Goal: Task Accomplishment & Management: Complete application form

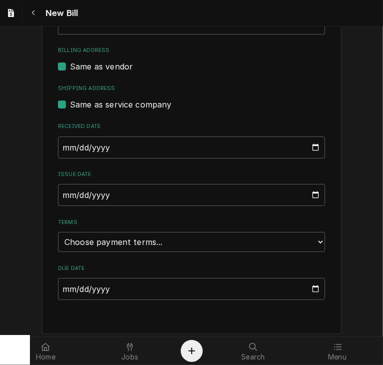
scroll to position [282, 0]
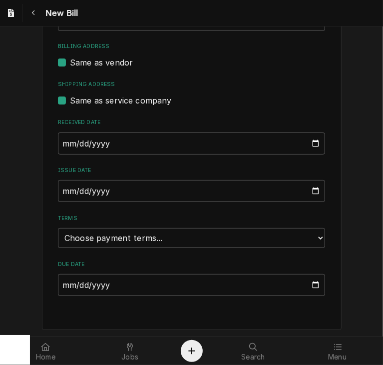
type input "2106750750"
click at [65, 189] on input "2025-09-14" at bounding box center [191, 191] width 267 height 22
type input "2025-08-28"
click at [98, 235] on select "Choose payment terms... Same Day Net 7 Net 14 Net 21 Net 30 Net 45 Net 60 Net 90" at bounding box center [191, 238] width 267 height 20
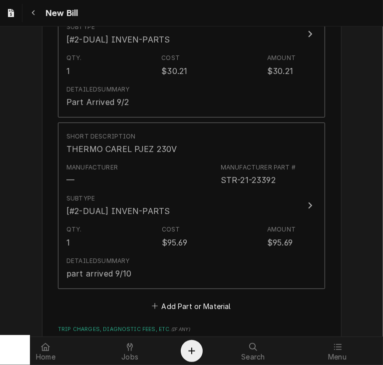
scroll to position [923, 0]
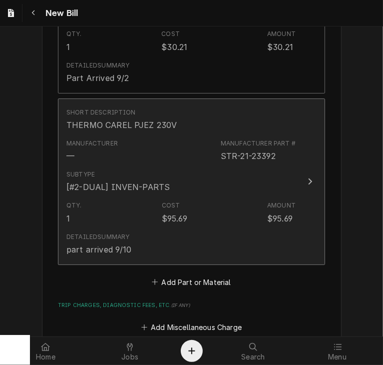
click at [307, 175] on div "Update Line Item" at bounding box center [310, 181] width 13 height 12
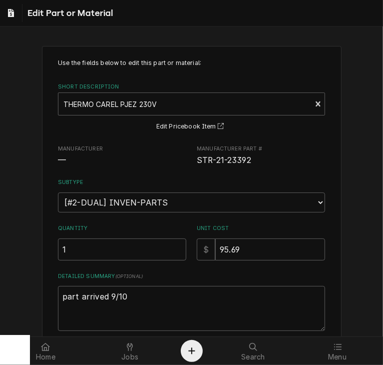
type textarea "x"
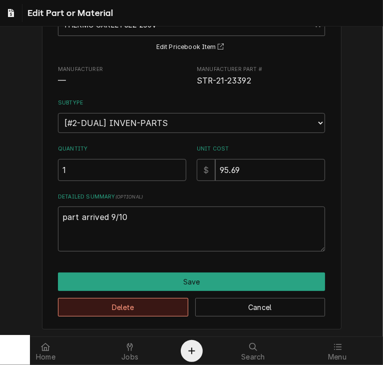
click at [113, 306] on button "Delete" at bounding box center [123, 307] width 130 height 18
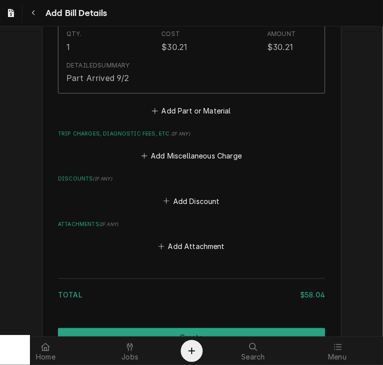
scroll to position [973, 0]
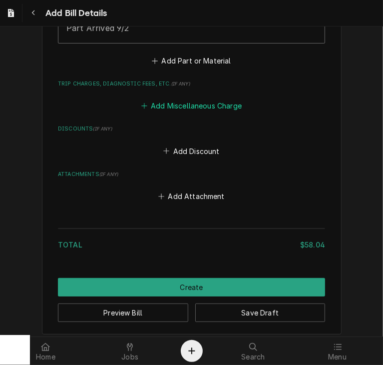
click at [175, 104] on button "Add Miscellaneous Charge" at bounding box center [191, 106] width 104 height 14
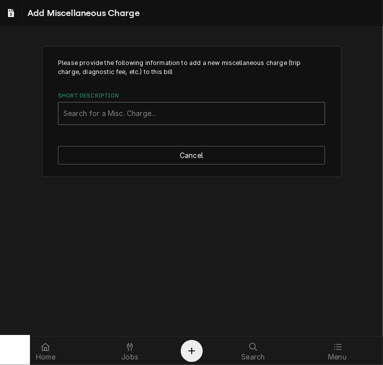
click at [106, 113] on div "Short Description" at bounding box center [191, 113] width 256 height 18
type input "ship"
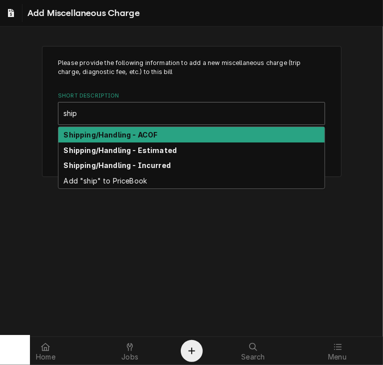
click at [125, 132] on strong "Shipping/Handling - ACOF" at bounding box center [111, 134] width 94 height 8
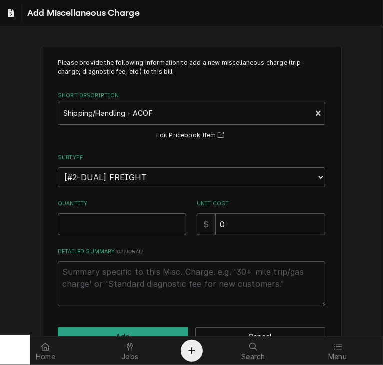
click at [82, 232] on input "Quantity" at bounding box center [122, 224] width 128 height 22
type textarea "x"
type input "1"
drag, startPoint x: 230, startPoint y: 231, endPoint x: 188, endPoint y: 230, distance: 41.5
click at [188, 230] on div "Quantity 1 Unit Cost $ 0" at bounding box center [191, 217] width 267 height 35
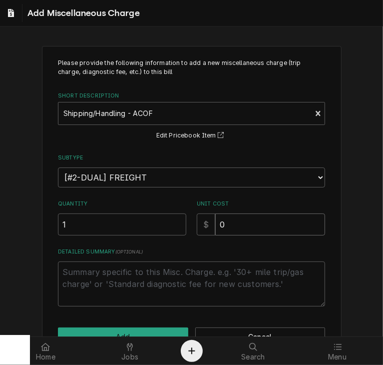
type textarea "x"
type input "1"
type textarea "x"
type input "10"
type textarea "x"
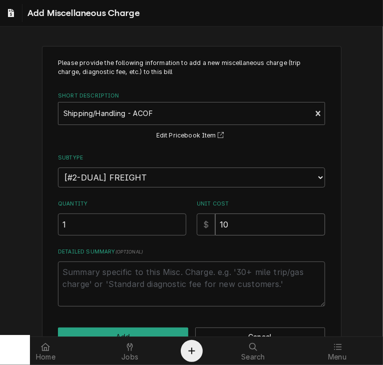
type input "10.4"
type textarea "x"
type input "10.46"
click at [130, 327] on button "Add" at bounding box center [123, 336] width 130 height 18
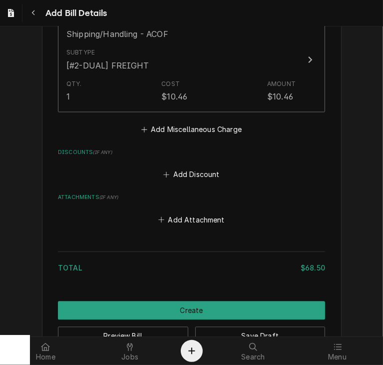
scroll to position [1065, 0]
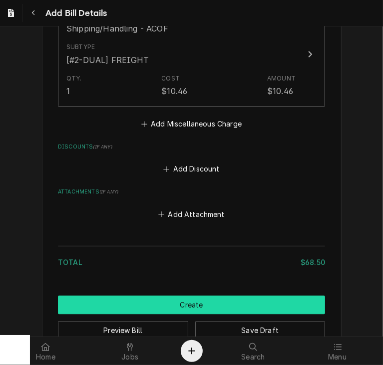
click at [227, 304] on button "Create" at bounding box center [191, 304] width 267 height 18
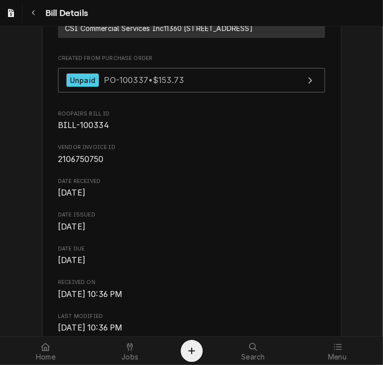
scroll to position [190, 0]
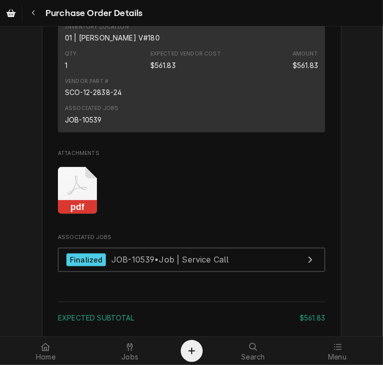
scroll to position [775, 0]
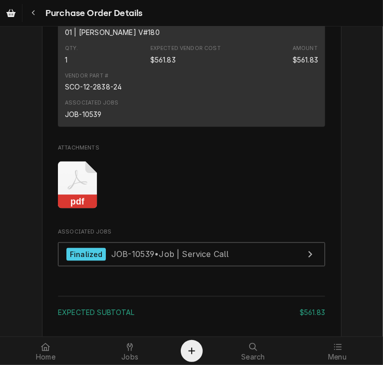
click at [82, 209] on icon "Attachments" at bounding box center [77, 184] width 39 height 47
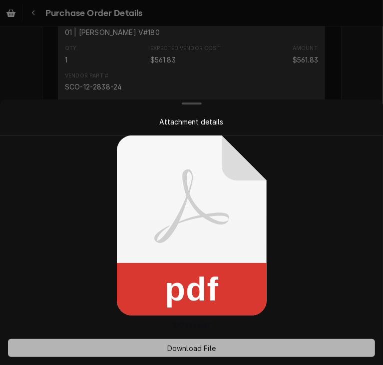
click at [174, 349] on span "Download File" at bounding box center [191, 348] width 52 height 10
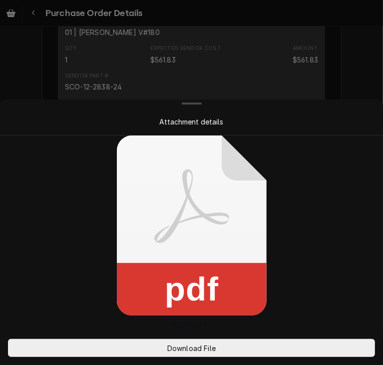
click at [342, 84] on div at bounding box center [191, 182] width 383 height 365
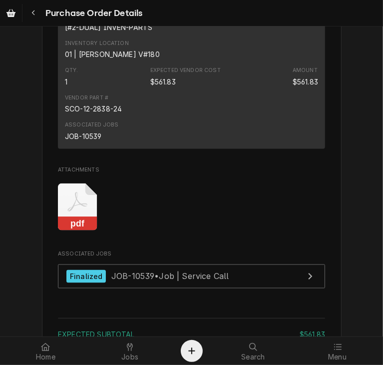
scroll to position [827, 0]
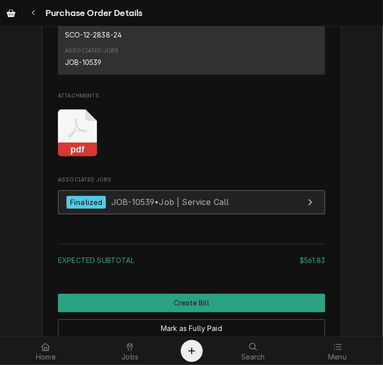
click at [68, 209] on div "Finalized" at bounding box center [85, 202] width 39 height 13
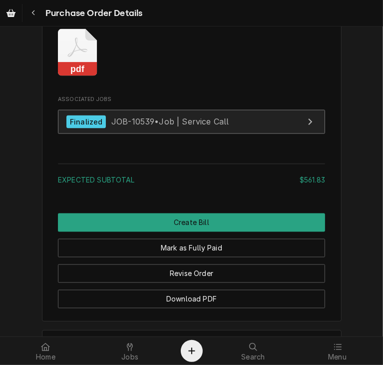
scroll to position [955, 0]
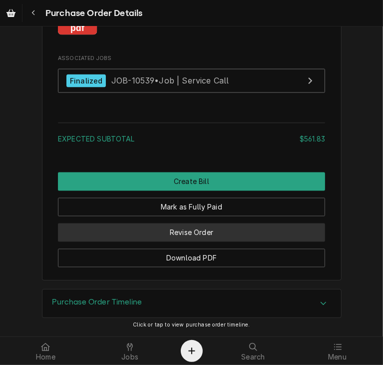
click at [176, 242] on button "Revise Order" at bounding box center [191, 232] width 267 height 18
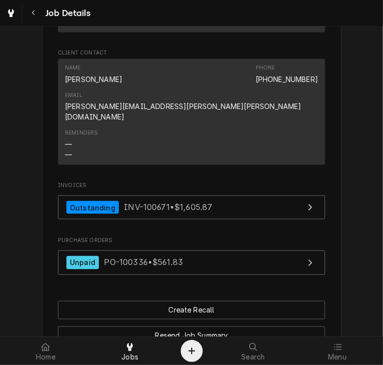
scroll to position [765, 0]
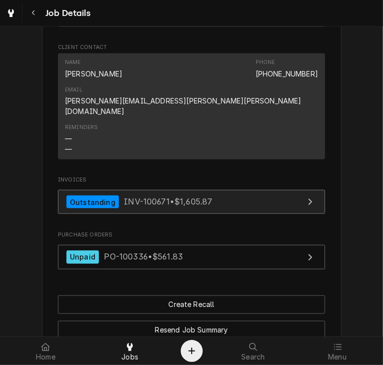
click at [156, 197] on span "INV-100671 • $1,605.87" at bounding box center [168, 202] width 88 height 10
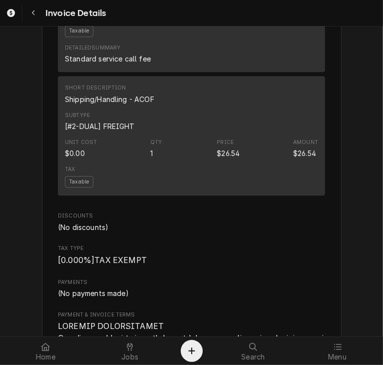
scroll to position [1220, 0]
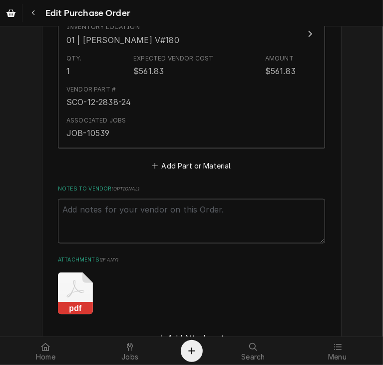
scroll to position [596, 0]
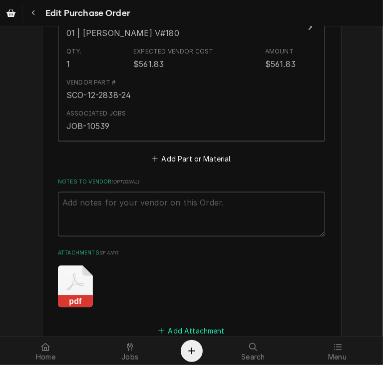
click at [209, 324] on button "Add Attachment" at bounding box center [192, 331] width 70 height 14
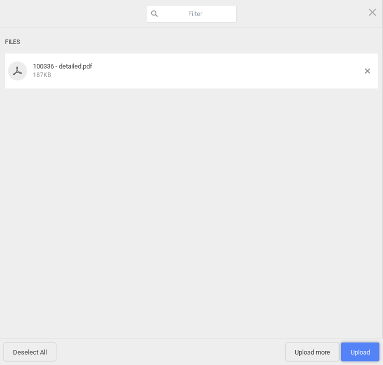
click at [356, 354] on span "Upload 1" at bounding box center [360, 351] width 19 height 7
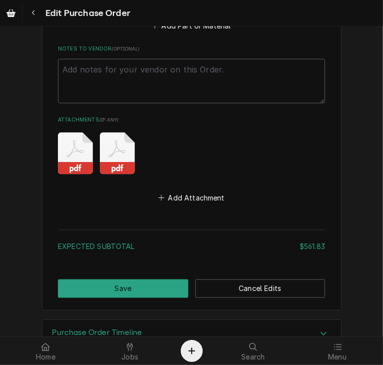
scroll to position [737, 0]
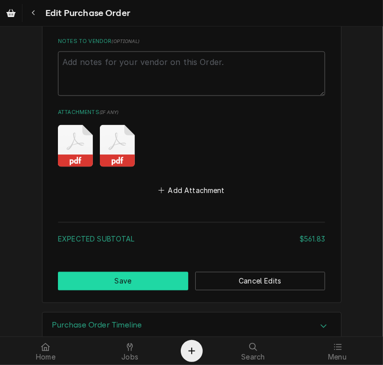
click at [162, 284] on button "Save" at bounding box center [123, 281] width 130 height 18
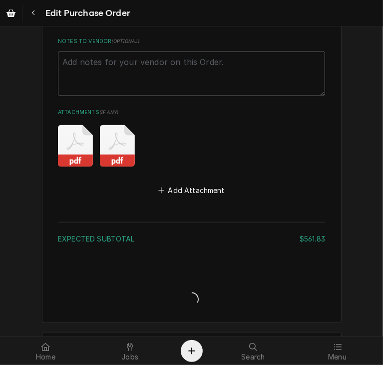
type textarea "x"
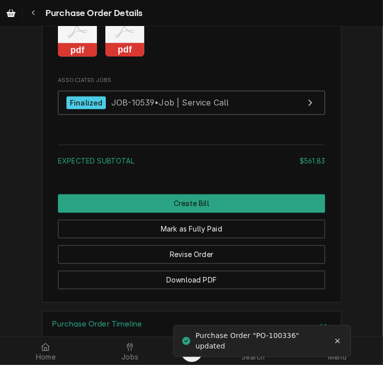
scroll to position [927, 0]
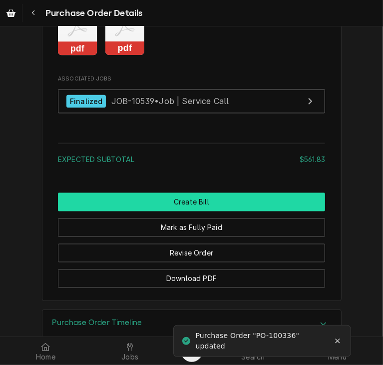
click at [201, 211] on button "Create Bill" at bounding box center [191, 202] width 267 height 18
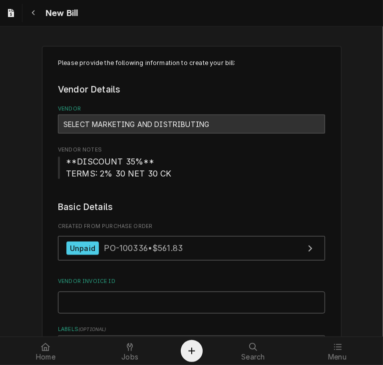
click at [112, 304] on input "Vendor Invoice ID" at bounding box center [191, 302] width 267 height 22
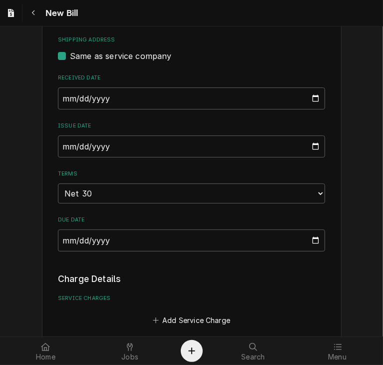
scroll to position [374, 0]
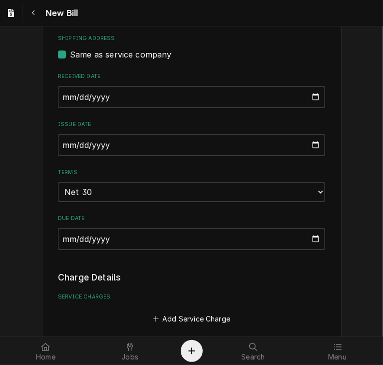
type input "337548"
click at [60, 146] on input "2025-09-14" at bounding box center [191, 145] width 267 height 22
type input "2025-08-28"
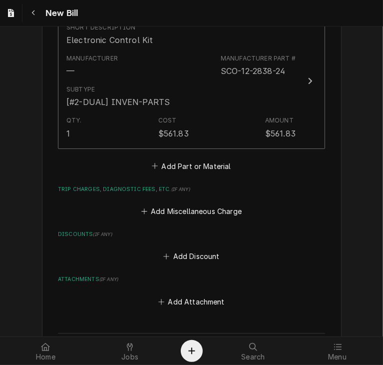
scroll to position [719, 0]
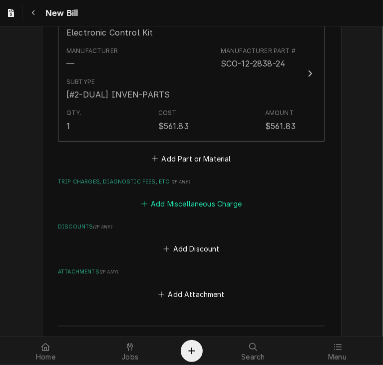
click at [190, 202] on button "Add Miscellaneous Charge" at bounding box center [191, 204] width 104 height 14
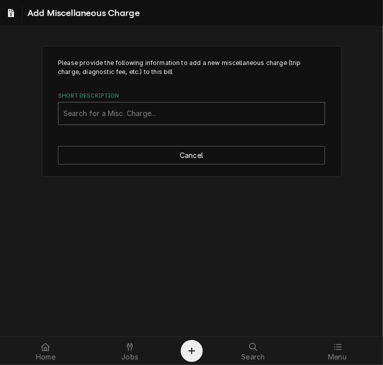
click at [78, 113] on div "Short Description" at bounding box center [191, 113] width 256 height 18
type input "ship"
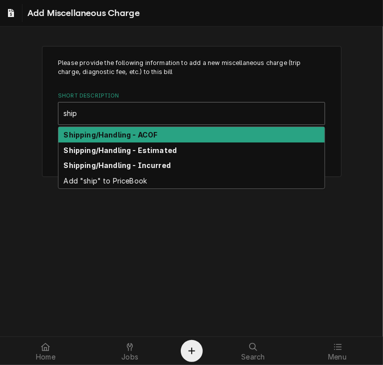
click at [85, 130] on strong "Shipping/Handling - ACOF" at bounding box center [111, 134] width 94 height 8
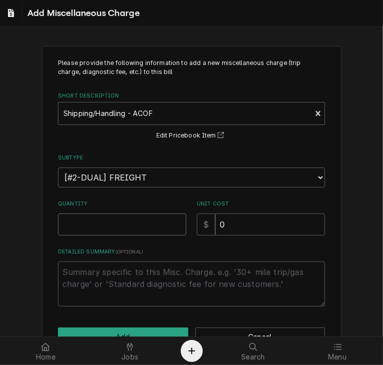
click at [75, 219] on input "Quantity" at bounding box center [122, 224] width 128 height 22
type textarea "x"
type input "1"
drag, startPoint x: 220, startPoint y: 223, endPoint x: 199, endPoint y: 225, distance: 20.6
click at [199, 225] on div "$ 0" at bounding box center [261, 224] width 128 height 22
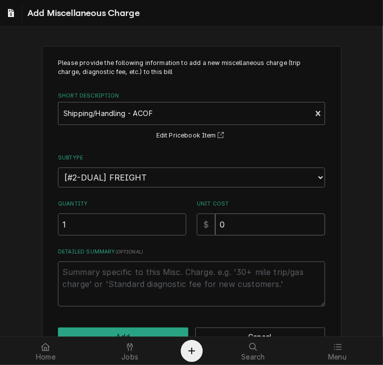
type textarea "x"
type input "1"
type textarea "x"
type input "19"
type textarea "x"
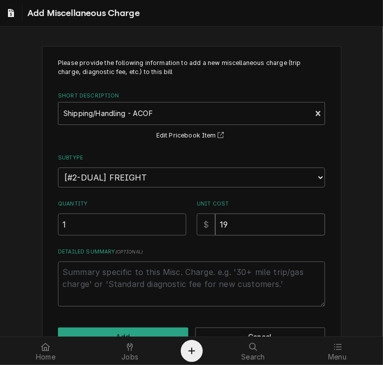
type input "19.5"
type textarea "x"
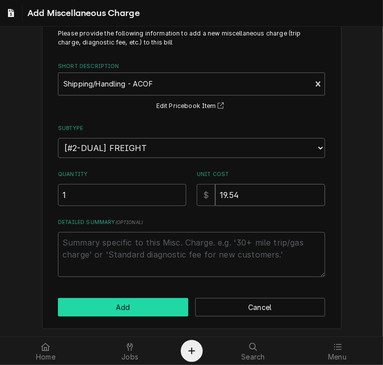
type input "19.54"
click at [130, 298] on button "Add" at bounding box center [123, 307] width 130 height 18
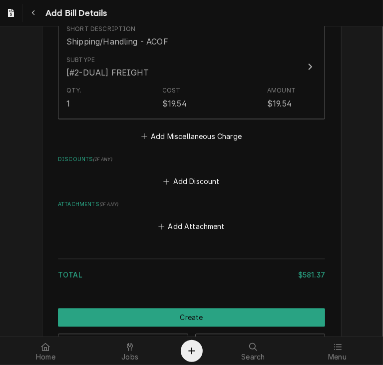
scroll to position [930, 0]
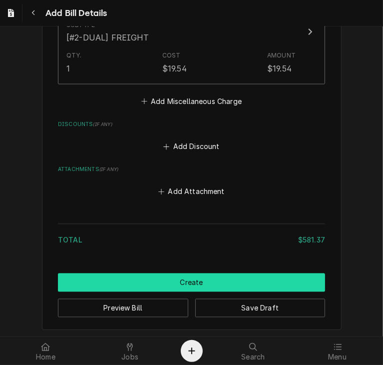
click at [178, 282] on button "Create" at bounding box center [191, 282] width 267 height 18
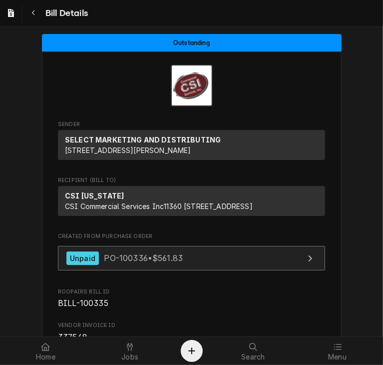
click at [112, 263] on span "PO-100336 • $561.83" at bounding box center [143, 258] width 79 height 10
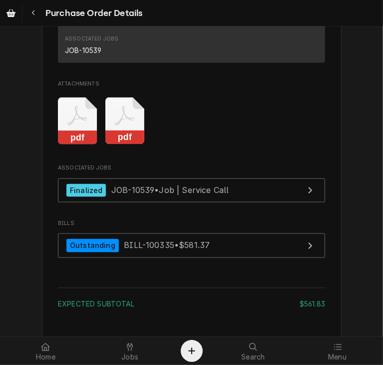
scroll to position [835, 0]
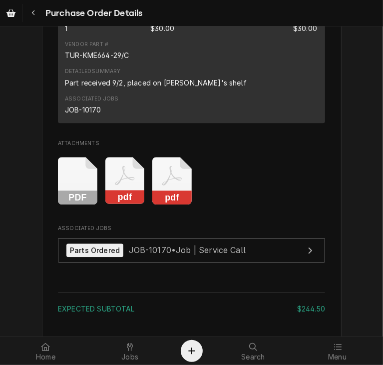
scroll to position [1561, 0]
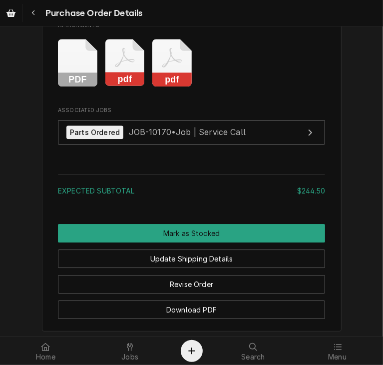
click at [169, 86] on rect "Attachments" at bounding box center [171, 79] width 39 height 14
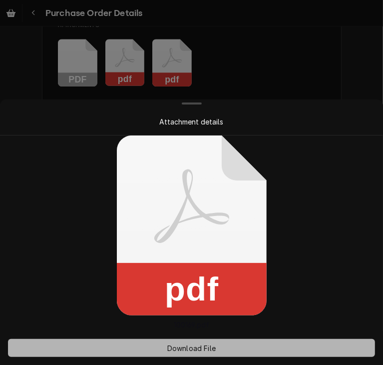
click at [187, 346] on span "Download File" at bounding box center [191, 348] width 52 height 10
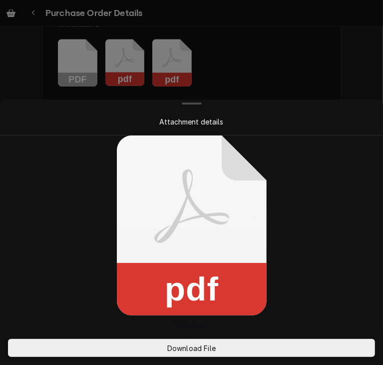
click at [344, 76] on div at bounding box center [191, 182] width 383 height 365
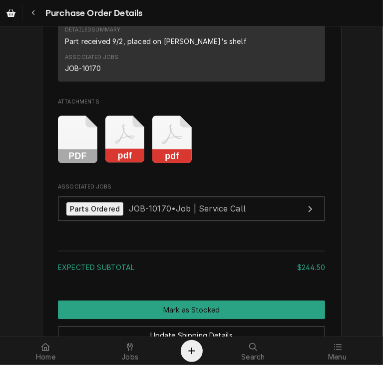
scroll to position [1538, 0]
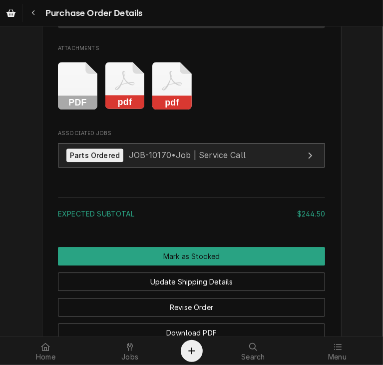
click at [84, 167] on link "Parts Ordered JOB-10170 • Job | Service Call" at bounding box center [191, 155] width 267 height 24
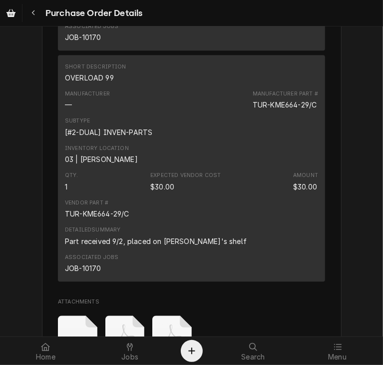
scroll to position [1291, 0]
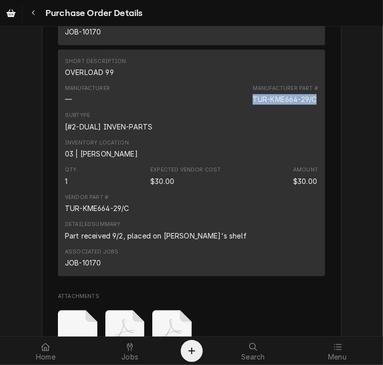
drag, startPoint x: 313, startPoint y: 128, endPoint x: 245, endPoint y: 135, distance: 67.8
click at [245, 108] on div "Manufacturer — Manufacturer Part # TUR-KME664-29/C" at bounding box center [191, 94] width 253 height 27
copy div "TUR-KME664-29/C"
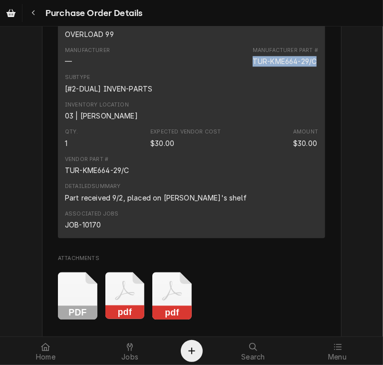
scroll to position [1312, 0]
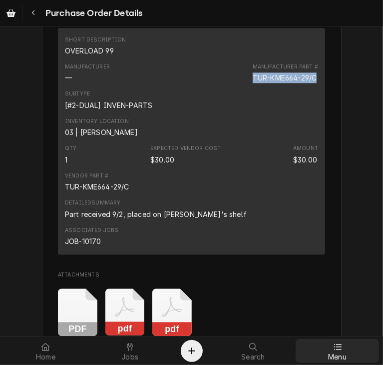
click at [349, 351] on div "Menu" at bounding box center [337, 351] width 79 height 20
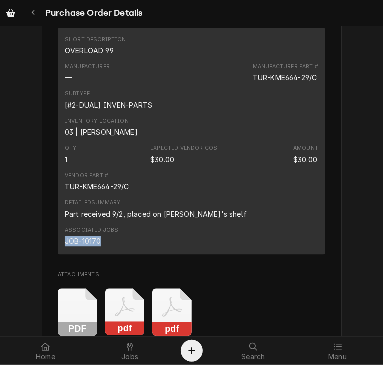
drag, startPoint x: 100, startPoint y: 274, endPoint x: 50, endPoint y: 271, distance: 50.1
copy div "JOB-10170"
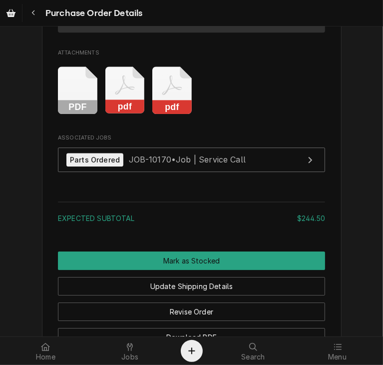
scroll to position [1609, 0]
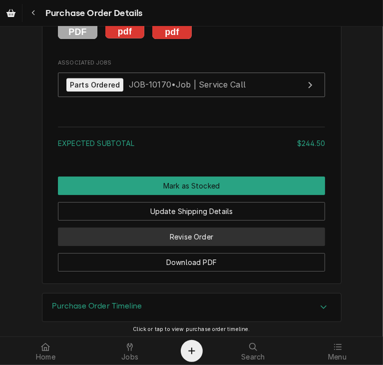
click at [209, 246] on button "Revise Order" at bounding box center [191, 236] width 267 height 18
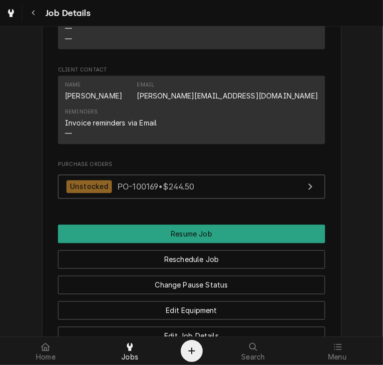
scroll to position [1121, 0]
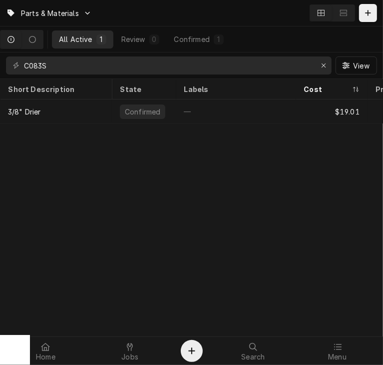
scroll to position [0, 272]
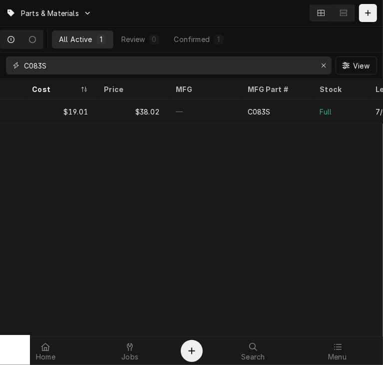
drag, startPoint x: 88, startPoint y: 68, endPoint x: -5, endPoint y: 62, distance: 93.6
click at [0, 62] on html "Parts & Materials All Active 1 Review 0 Confirmed 1 C083S View Short Descriptio…" at bounding box center [191, 182] width 383 height 365
paste input "TUR-KME664-29/C"
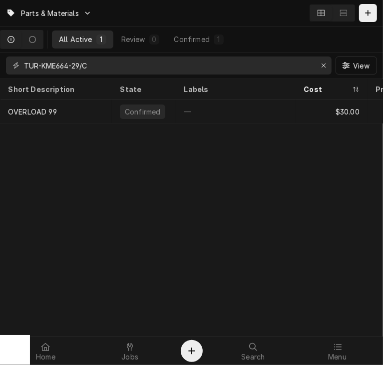
type input "TUR-KME664-29/C"
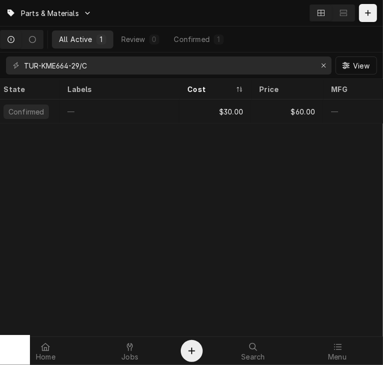
scroll to position [0, 117]
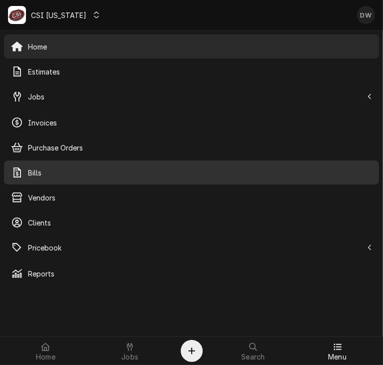
click at [36, 168] on span "Bills" at bounding box center [200, 172] width 344 height 10
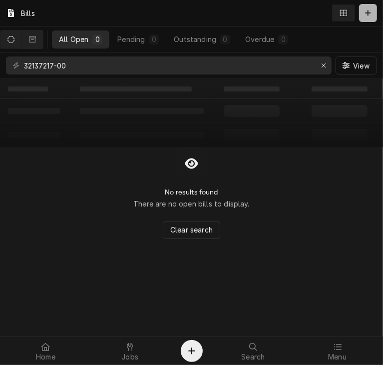
click at [376, 12] on button "Dynamic Content Wrapper" at bounding box center [368, 13] width 18 height 18
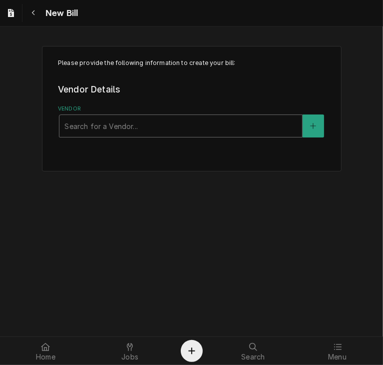
click at [119, 129] on div "Vendor" at bounding box center [180, 126] width 233 height 18
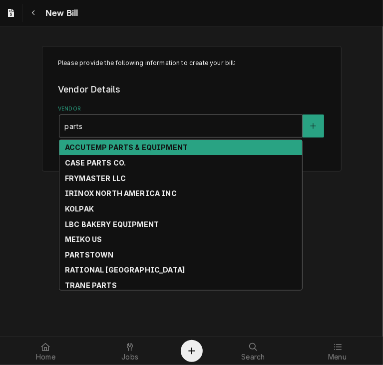
type input "partst"
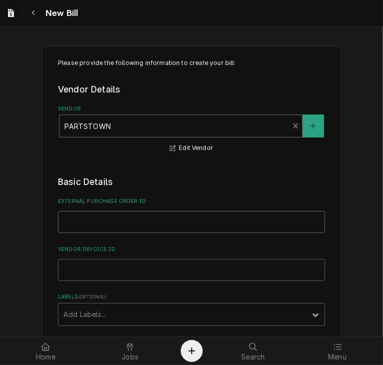
click at [84, 221] on input "External Purchase Order ID" at bounding box center [191, 222] width 267 height 22
type input "PO 100169"
click at [70, 273] on input "Vendor Invoice ID" at bounding box center [191, 270] width 267 height 22
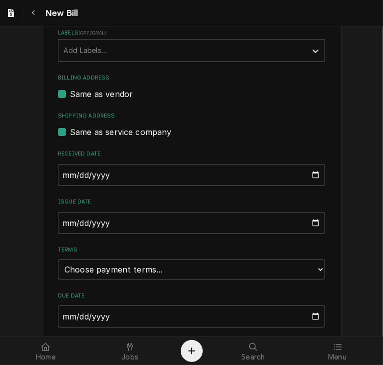
scroll to position [268, 0]
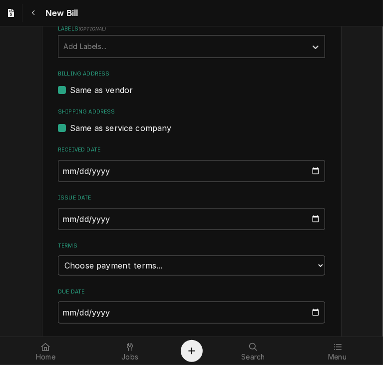
type input "2106762873"
click at [60, 220] on input "2025-09-14" at bounding box center [191, 219] width 267 height 22
type input "2025-08-29"
click at [162, 266] on select "Choose payment terms... Same Day Net 7 Net 14 Net 21 Net 30 Net 45 Net 60 Net 90" at bounding box center [191, 265] width 267 height 20
click at [105, 204] on div "Issue Date 2025-08-29" at bounding box center [191, 211] width 267 height 35
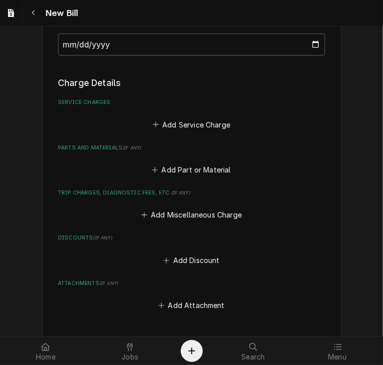
scroll to position [531, 0]
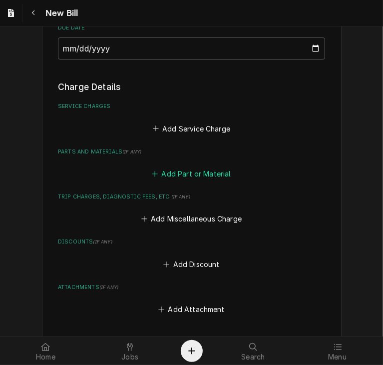
click at [198, 177] on button "Add Part or Material" at bounding box center [191, 174] width 82 height 14
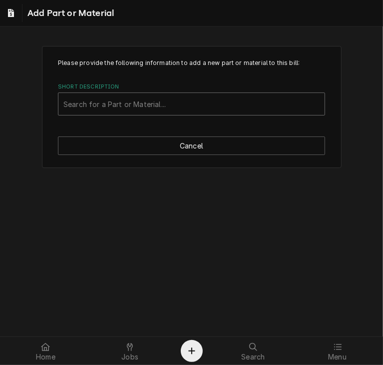
click at [91, 105] on div "Short Description" at bounding box center [191, 104] width 256 height 18
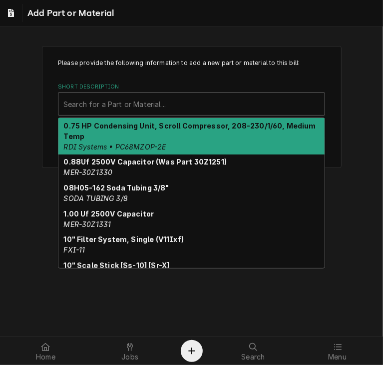
paste input "TUR-KME664-29/C"
type input "TUR-KME664-29/C"
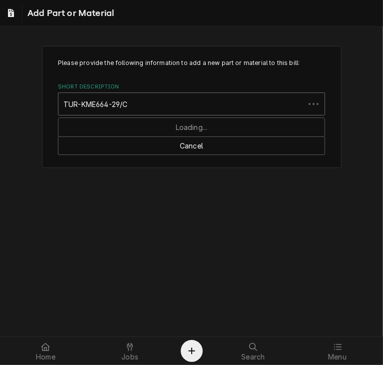
click at [91, 105] on input "TUR-KME664-29/C" at bounding box center [96, 104] width 66 height 16
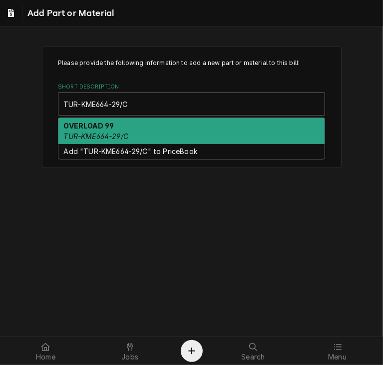
click at [96, 129] on div "OVERLOAD 99 TUR-KME664-29/C" at bounding box center [191, 131] width 266 height 26
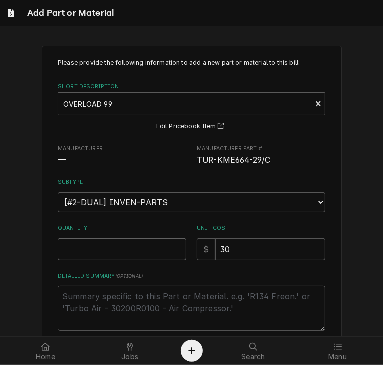
click at [107, 246] on input "Quantity" at bounding box center [122, 249] width 128 height 22
type textarea "x"
type input "1"
click at [68, 298] on textarea "Detailed Summary ( optional )" at bounding box center [191, 308] width 267 height 45
paste textarea "JOB-10170"
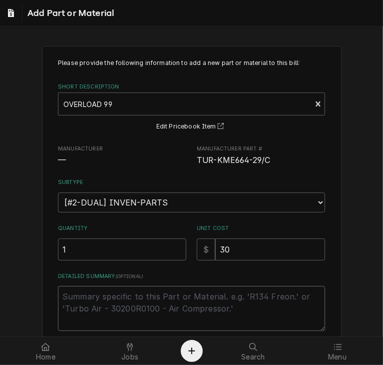
type textarea "x"
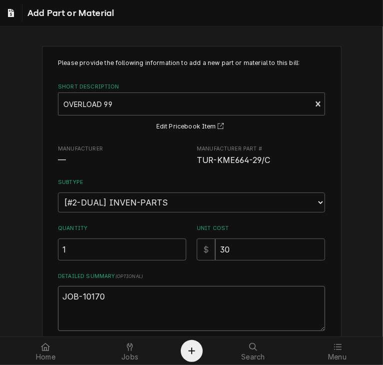
scroll to position [54, 0]
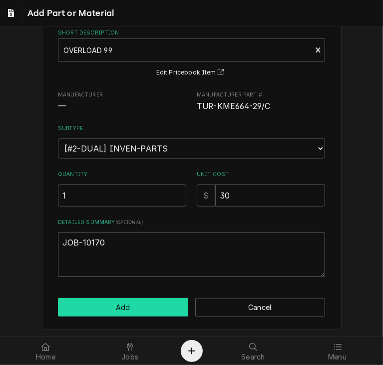
type textarea "JOB-10170"
click at [110, 304] on button "Add" at bounding box center [123, 307] width 130 height 18
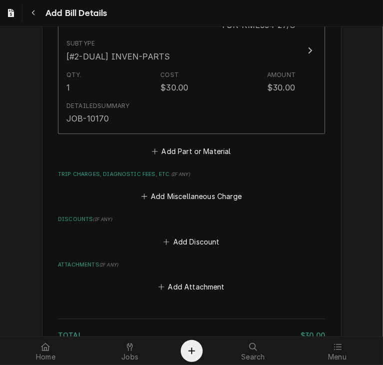
scroll to position [770, 0]
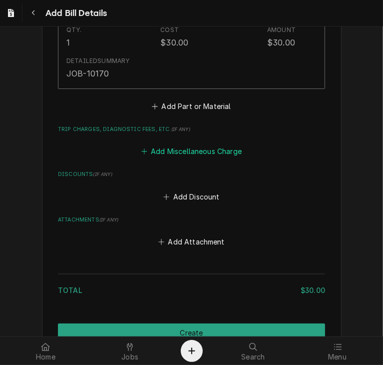
click at [213, 146] on button "Add Miscellaneous Charge" at bounding box center [191, 151] width 104 height 14
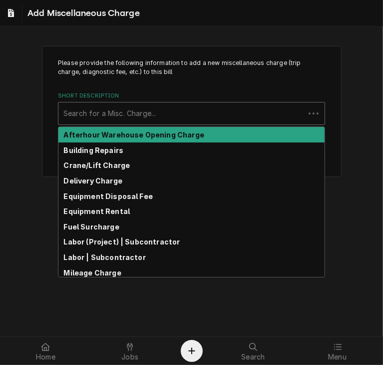
click at [126, 106] on div "Short Description" at bounding box center [181, 113] width 236 height 18
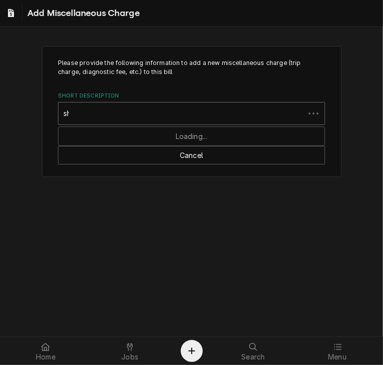
click at [126, 106] on div "sh" at bounding box center [181, 113] width 236 height 18
type input "ship"
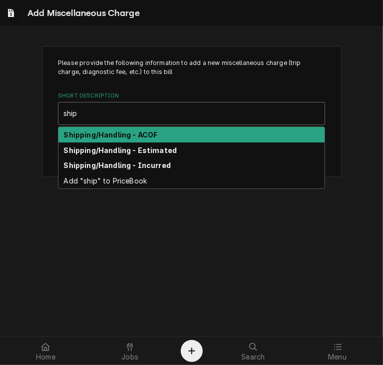
click at [122, 132] on strong "Shipping/Handling - ACOF" at bounding box center [111, 134] width 94 height 8
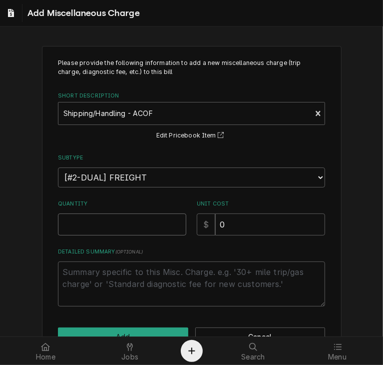
click at [69, 224] on input "Quantity" at bounding box center [122, 224] width 128 height 22
type textarea "x"
type input "1"
drag, startPoint x: 226, startPoint y: 223, endPoint x: 183, endPoint y: 214, distance: 43.9
click at [183, 214] on div "Quantity 1 Unit Cost $ 0" at bounding box center [191, 217] width 267 height 35
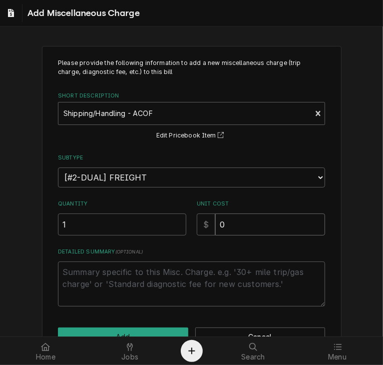
type textarea "x"
type input ".6"
type textarea "x"
type input ".60"
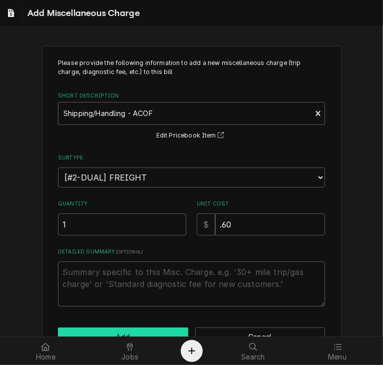
click at [160, 330] on button "Add" at bounding box center [123, 336] width 130 height 18
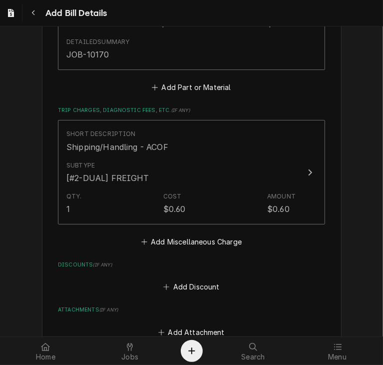
scroll to position [929, 0]
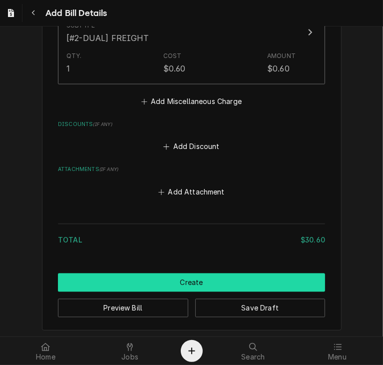
click at [156, 280] on button "Create" at bounding box center [191, 282] width 267 height 18
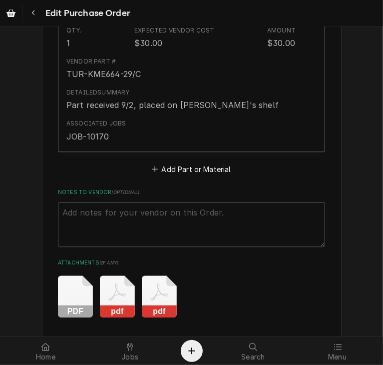
scroll to position [1305, 0]
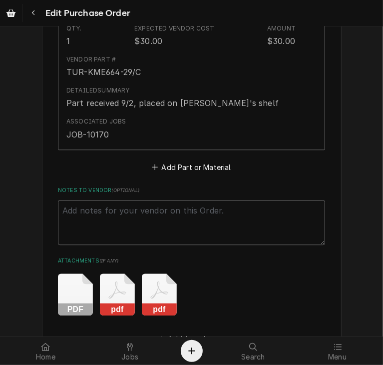
click at [86, 218] on textarea "Notes to Vendor ( optional )" at bounding box center [191, 222] width 267 height 45
type textarea "x"
type textarea "I"
type textarea "x"
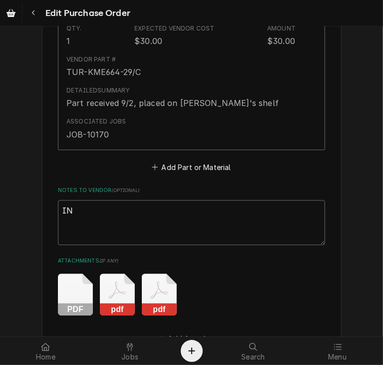
type textarea "INv"
type textarea "x"
type textarea "INvo"
type textarea "x"
type textarea "INvoi"
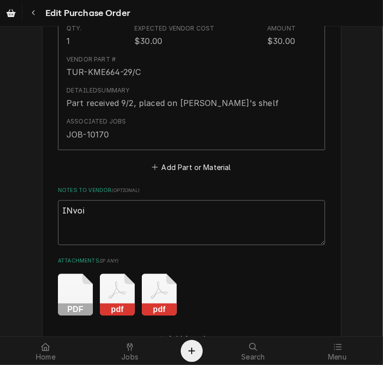
type textarea "x"
type textarea "INvoic"
type textarea "x"
type textarea "INvoice"
type textarea "x"
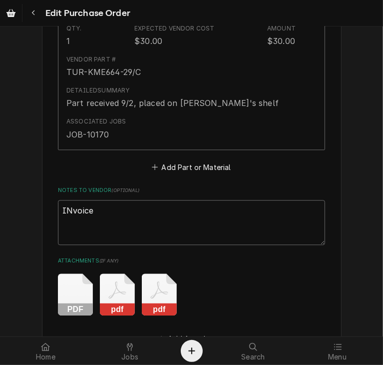
type textarea "INvoic"
type textarea "x"
type textarea "INvoi"
type textarea "x"
type textarea "INvo"
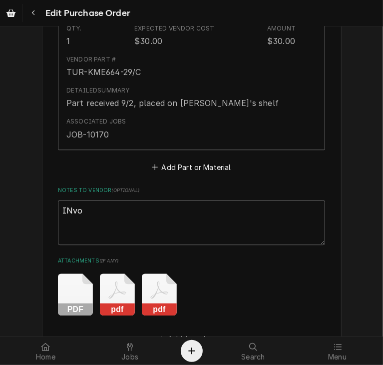
type textarea "x"
type textarea "INv"
type textarea "x"
type textarea "IN"
type textarea "x"
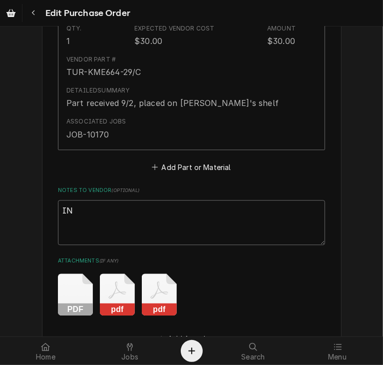
type textarea "I"
type textarea "x"
type textarea "In"
type textarea "x"
type textarea "Inv"
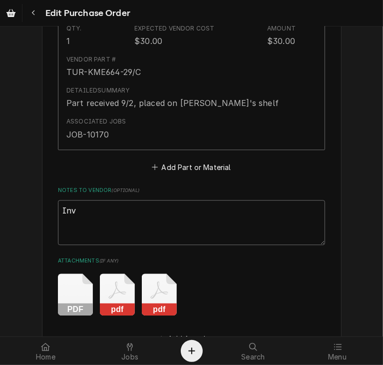
type textarea "x"
type textarea "Invo"
type textarea "x"
type textarea "Invoi"
type textarea "x"
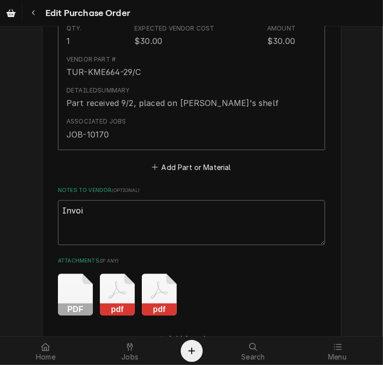
type textarea "Invoic"
type textarea "x"
type textarea "Invoice"
type textarea "x"
type textarea "Invoiced"
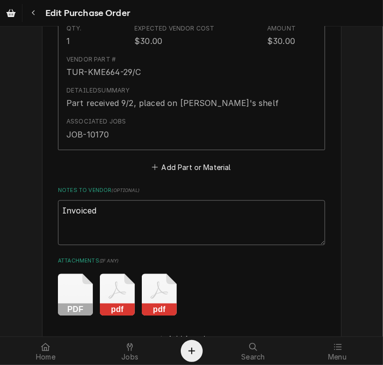
type textarea "x"
type textarea "Invoiced"
type textarea "x"
type textarea "Invoiced P"
type textarea "x"
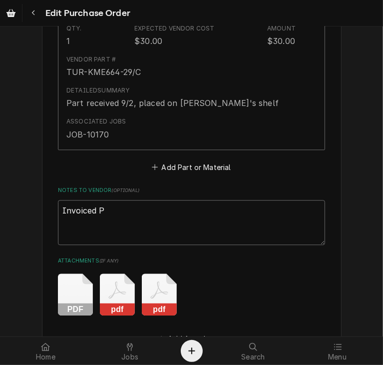
type textarea "Invoiced Pa"
type textarea "x"
type textarea "Invoiced Par"
type textarea "x"
type textarea "Invoiced Part"
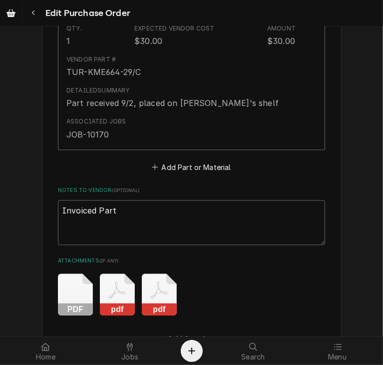
type textarea "x"
type textarea "Invoiced Part"
paste textarea "JOB-10170"
type textarea "x"
type textarea "Invoiced Part JOB-10170"
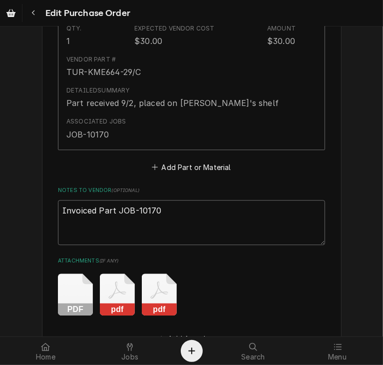
type textarea "x"
type textarea "Invoiced Part JOB-1017"
type textarea "x"
type textarea "Invoiced Part JOB-101"
type textarea "x"
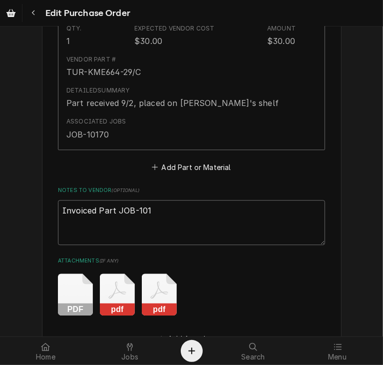
type textarea "Invoiced Part JOB-10"
type textarea "x"
type textarea "Invoiced Part JOB-1"
type textarea "x"
type textarea "Invoiced Part JOB-"
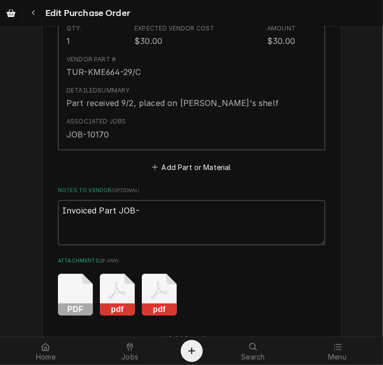
type textarea "x"
type textarea "Invoiced Part JOB"
type textarea "x"
type textarea "Invoiced Part JO"
type textarea "x"
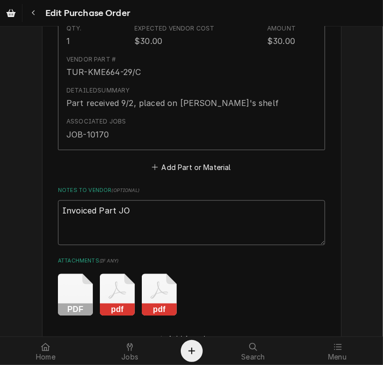
type textarea "Invoiced Part J"
type textarea "x"
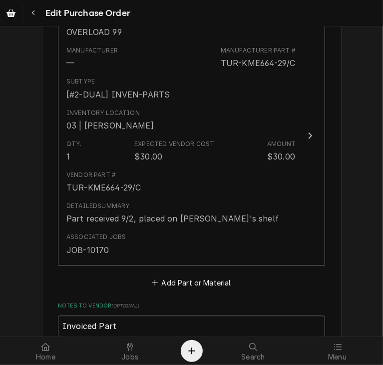
scroll to position [1153, 0]
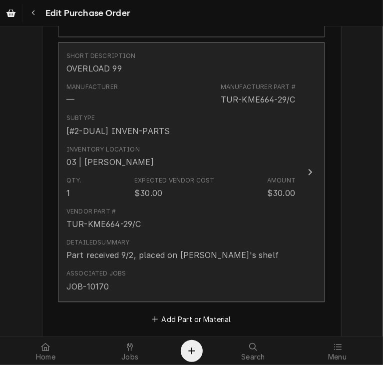
type textarea "Invoiced Part"
drag, startPoint x: 294, startPoint y: 100, endPoint x: 207, endPoint y: 97, distance: 87.5
click at [207, 97] on button "Short Description OVERLOAD 99 Manufacturer — Manufacturer Part # TUR-KME664-29/…" at bounding box center [191, 172] width 267 height 260
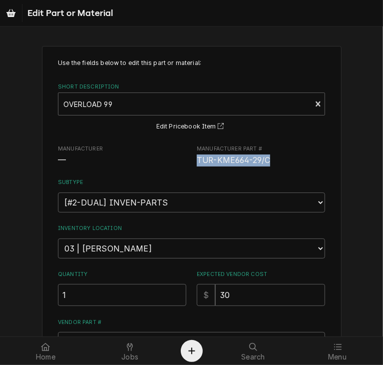
drag, startPoint x: 270, startPoint y: 162, endPoint x: 192, endPoint y: 159, distance: 78.0
click at [192, 159] on div "Manufacturer — Manufacturer Part # TUR-KME664-29/C" at bounding box center [191, 155] width 267 height 21
copy span "TUR-KME664-29/C"
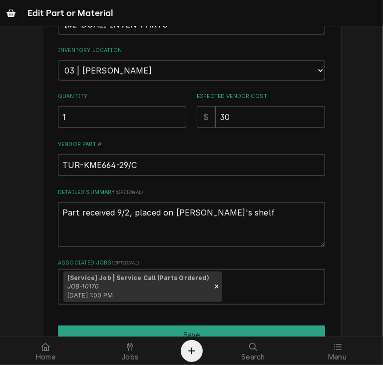
scroll to position [230, 0]
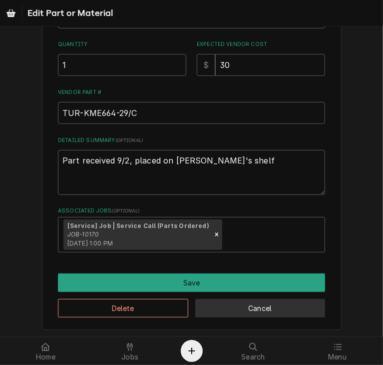
click at [258, 304] on button "Cancel" at bounding box center [260, 308] width 130 height 18
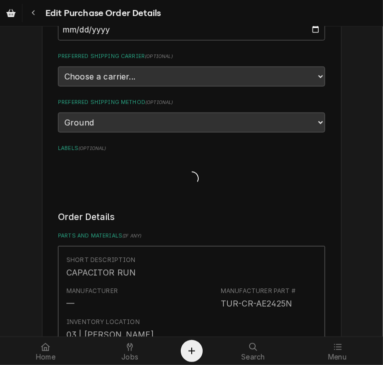
scroll to position [1265, 0]
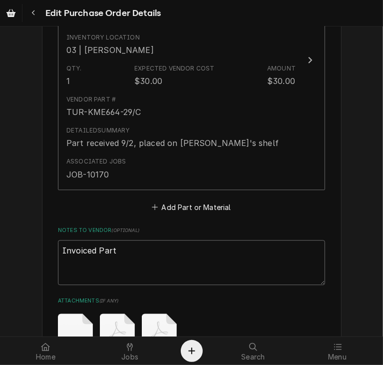
click at [114, 247] on textarea "Invoiced Part" at bounding box center [191, 262] width 267 height 45
paste textarea "TUR-KME664-29/C"
type textarea "x"
type textarea "Invoiced Part TUR-KME664-29/C"
type textarea "x"
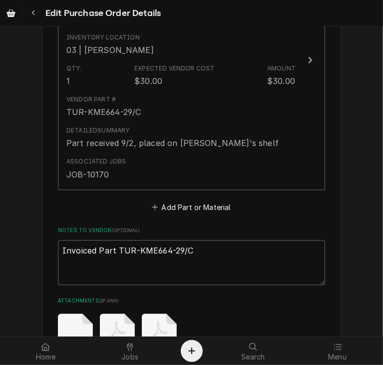
type textarea "Invoiced Part TUR-KME664-29/C"
type textarea "x"
type textarea "Invoiced Part TUR-KME664-29/C o"
type textarea "x"
type textarea "Invoiced Part TUR-KME664-29/C on"
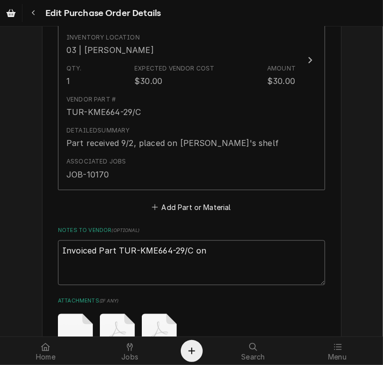
type textarea "x"
type textarea "Invoiced Part TUR-KME664-29/C on"
type textarea "x"
type textarea "Invoiced Part TUR-KME664-29/C on i"
type textarea "x"
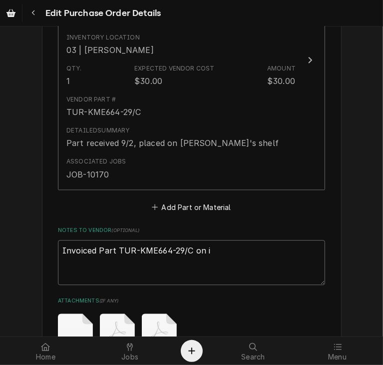
type textarea "Invoiced Part TUR-KME664-29/C on in"
type textarea "x"
type textarea "Invoiced Part TUR-KME664-29/C on inv"
type textarea "x"
type textarea "Invoiced Part TUR-KME664-29/C on invo"
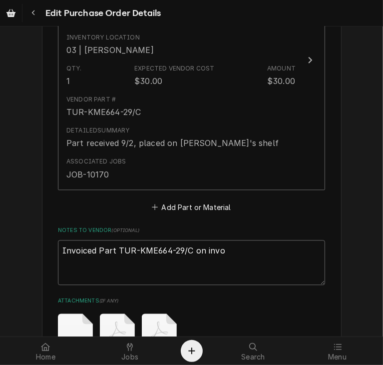
type textarea "x"
type textarea "Invoiced Part TUR-KME664-29/C on invoi"
type textarea "x"
type textarea "Invoiced Part TUR-KME664-29/C on invoicr"
type textarea "x"
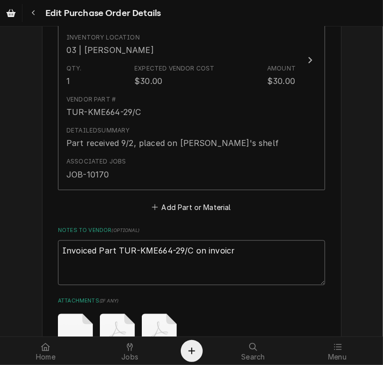
type textarea "Invoiced Part TUR-KME664-29/C on invoicre"
type textarea "x"
type textarea "Invoiced Part TUR-KME664-29/C on invoicre"
type textarea "x"
type textarea "Invoiced Part TUR-KME664-29/C on invoicre"
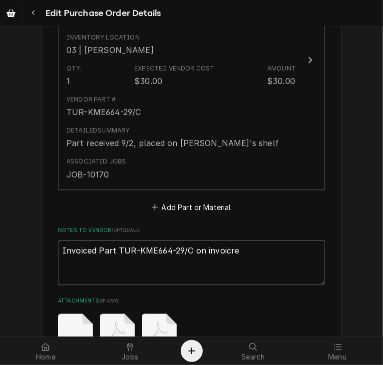
type textarea "x"
type textarea "Invoiced Part TUR-KME664-29/C on invoicr"
type textarea "x"
type textarea "Invoiced Part TUR-KME664-29/C on invoic"
type textarea "x"
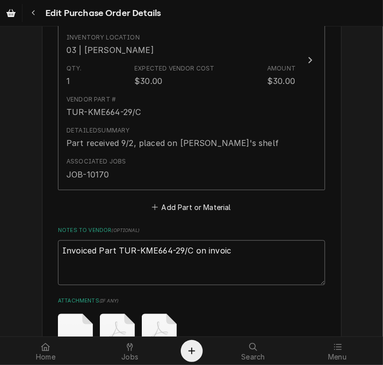
type textarea "Invoiced Part TUR-KME664-29/C on invoice"
type textarea "x"
type textarea "Invoiced Part TUR-KME664-29/C on invoice"
click at [242, 252] on textarea "Invoiced Part TUR-KME664-29/C on invoice" at bounding box center [191, 262] width 267 height 45
type textarea "x"
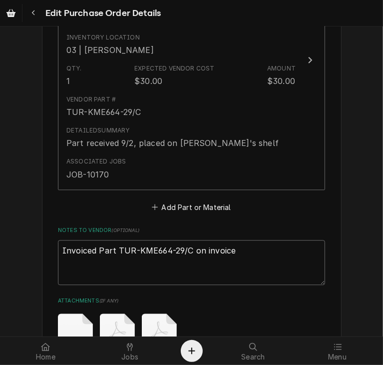
type textarea "Invoiced Part TUR-KME664-29/C on invoice 2"
type textarea "x"
type textarea "Invoiced Part TUR-KME664-29/C on invoice 21"
type textarea "x"
type textarea "Invoiced Part TUR-KME664-29/C on invoice 210"
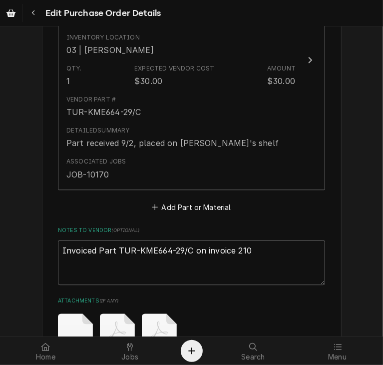
type textarea "x"
type textarea "Invoiced Part TUR-KME664-29/C on invoice 2106"
type textarea "x"
type textarea "Invoiced Part TUR-KME664-29/C on invoice 21067"
type textarea "x"
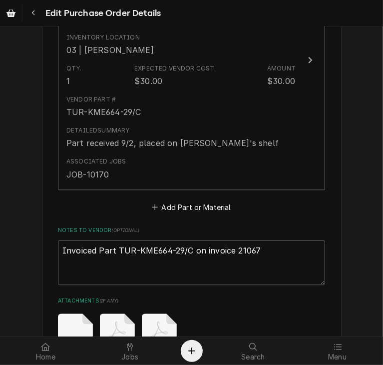
type textarea "Invoiced Part TUR-KME664-29/C on invoice 210676"
type textarea "x"
type textarea "Invoiced Part TUR-KME664-29/C on invoice 2106767"
type textarea "x"
type textarea "Invoiced Part TUR-KME664-29/C on invoice 21067678"
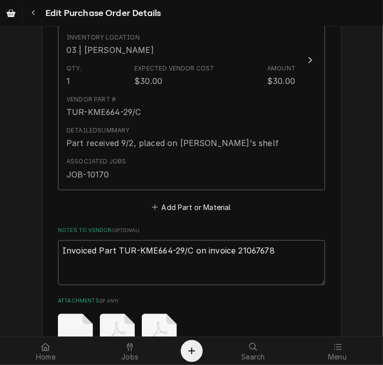
type textarea "x"
type textarea "Invoiced Part TUR-KME664-29/C on invoice 210676787"
type textarea "x"
type textarea "Invoiced Part TUR-KME664-29/C on invoice 2106767873"
type textarea "x"
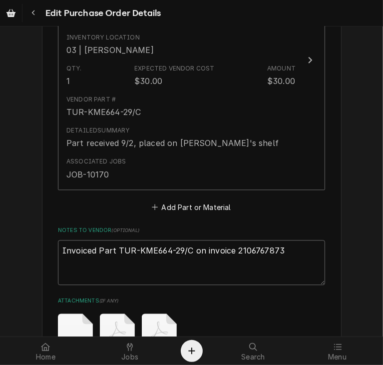
type textarea "Invoiced Part TUR-KME664-29/C on invoice 2106767873"
type textarea "x"
type textarea "Invoiced Part TUR-KME664-29/C on invoice 2106767873 -"
type textarea "x"
type textarea "Invoiced Part TUR-KME664-29/C on invoice 2106767873 -d"
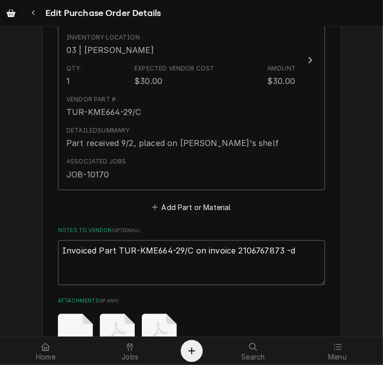
type textarea "x"
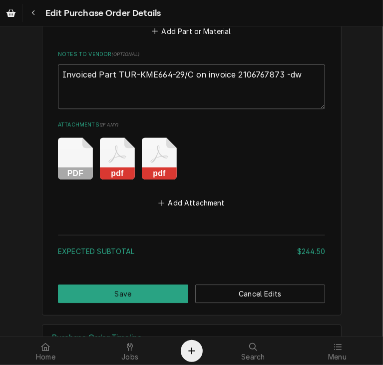
scroll to position [1472, 0]
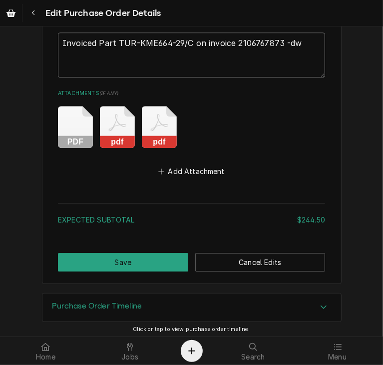
type textarea "Invoiced Part TUR-KME664-29/C on invoice 2106767873 -dw"
click at [176, 166] on button "Add Attachment" at bounding box center [192, 171] width 70 height 14
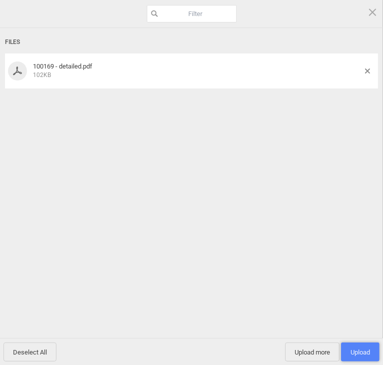
click at [352, 346] on span "Upload 1" at bounding box center [360, 351] width 38 height 19
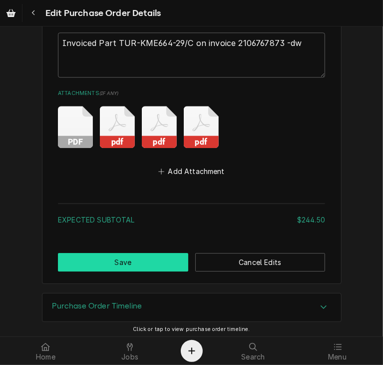
click at [139, 262] on button "Save" at bounding box center [123, 262] width 130 height 18
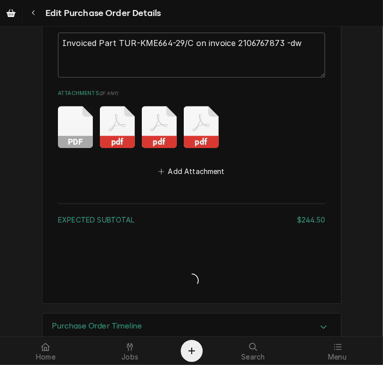
type textarea "x"
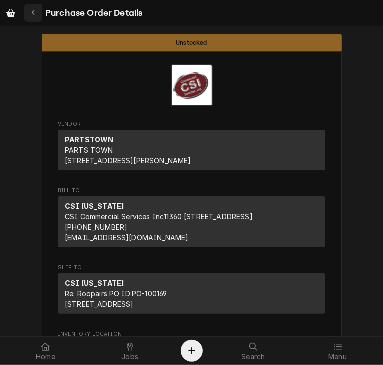
click at [32, 14] on icon "Navigate back" at bounding box center [33, 12] width 4 height 7
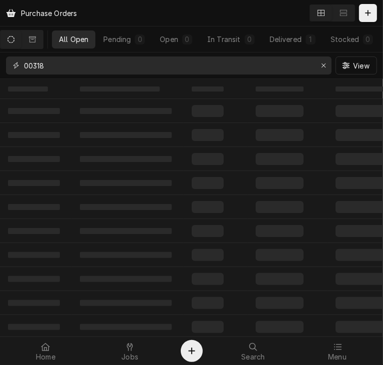
drag, startPoint x: 66, startPoint y: 64, endPoint x: -2, endPoint y: 62, distance: 68.0
click at [0, 62] on html "Purchase Orders All Open Pending 0 Open 0 In Transit 0 Delivered 1 Stocked 0 00…" at bounding box center [191, 182] width 383 height 365
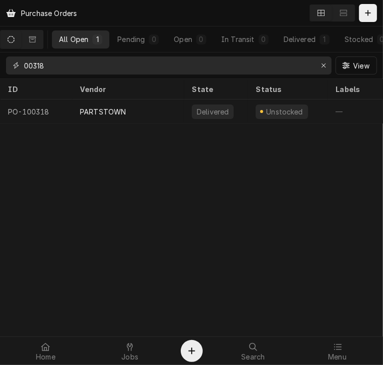
click at [59, 66] on input "00318" at bounding box center [168, 65] width 289 height 18
type input "100202"
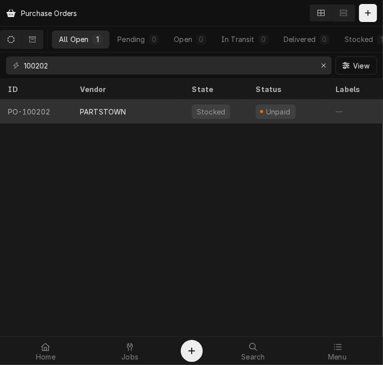
click at [93, 112] on div "PARTSTOWN" at bounding box center [103, 111] width 46 height 10
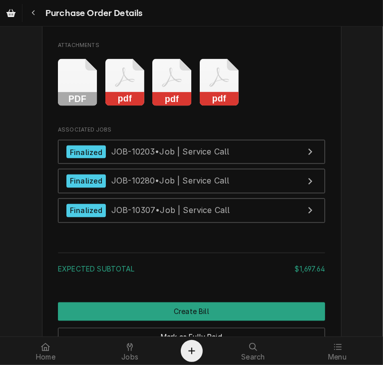
scroll to position [2735, 0]
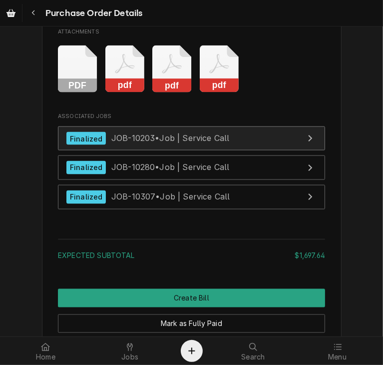
click at [111, 143] on span "JOB-10203 • Job | Service Call" at bounding box center [170, 138] width 118 height 10
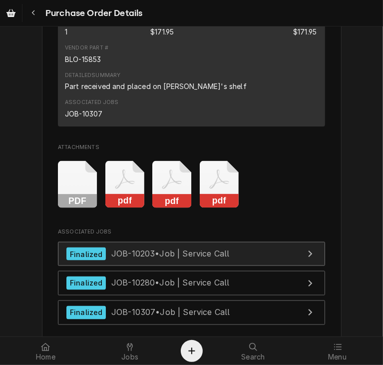
scroll to position [2668, 0]
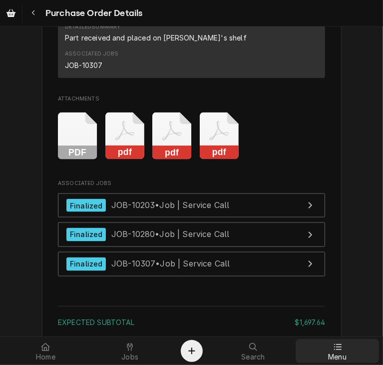
click at [340, 353] on span "Menu" at bounding box center [337, 357] width 18 height 8
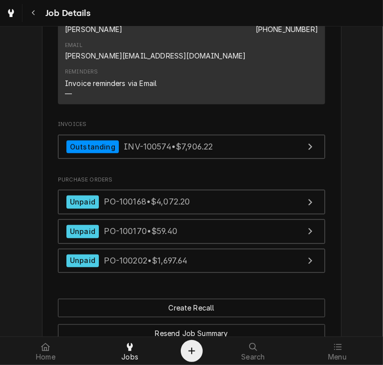
scroll to position [931, 0]
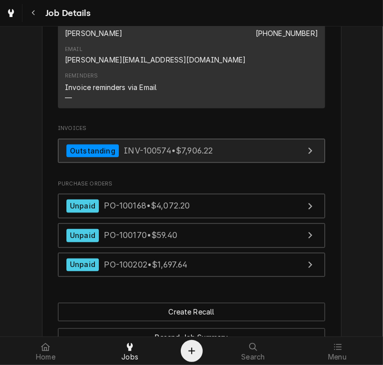
click at [141, 146] on span "INV-100574 • $7,906.22" at bounding box center [168, 151] width 89 height 10
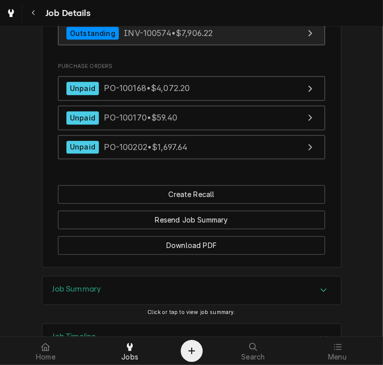
scroll to position [1058, 0]
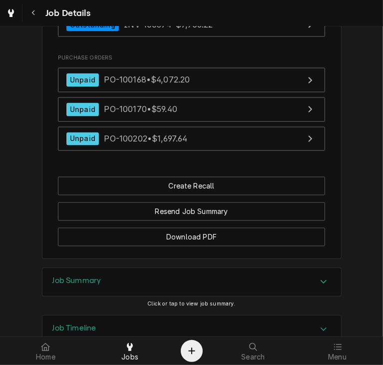
click at [320, 277] on icon "Accordion Header" at bounding box center [323, 281] width 7 height 8
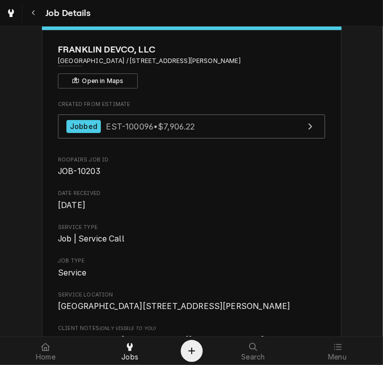
scroll to position [0, 0]
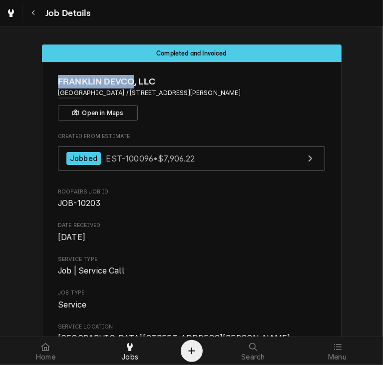
drag, startPoint x: 135, startPoint y: 81, endPoint x: 44, endPoint y: 82, distance: 90.9
copy span "FRANKLIN DEVCO"
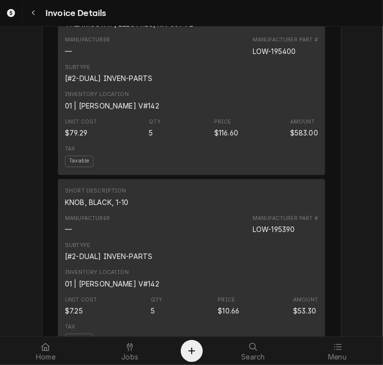
scroll to position [3203, 0]
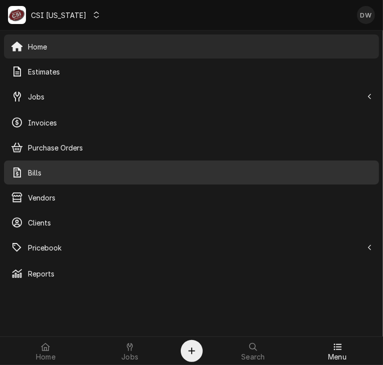
click at [53, 170] on span "Bills" at bounding box center [200, 172] width 344 height 10
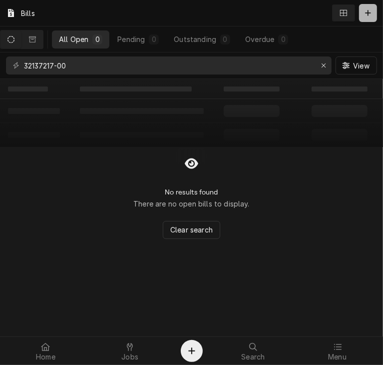
click at [369, 14] on icon "Dynamic Content Wrapper" at bounding box center [368, 12] width 6 height 7
